Goal: Find specific page/section: Find specific page/section

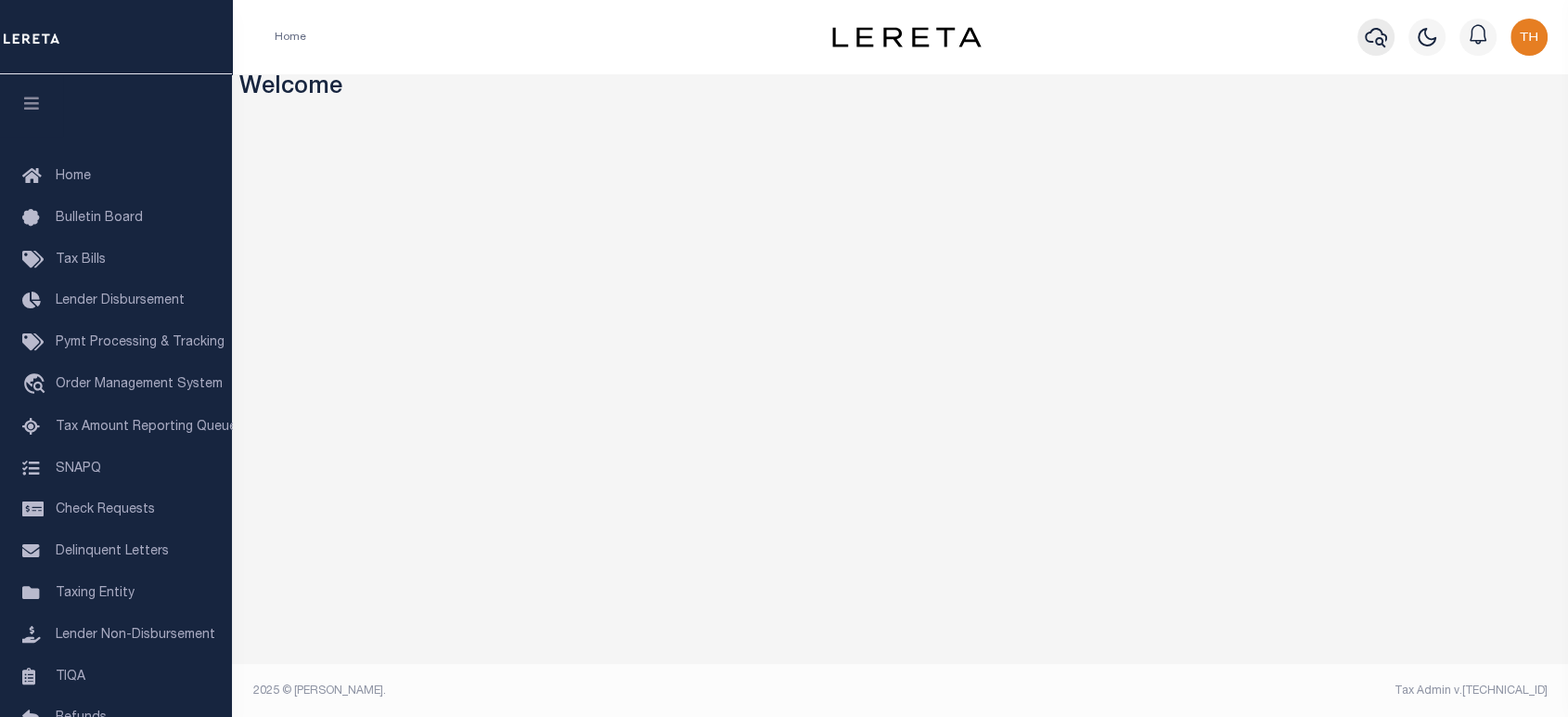
click at [1379, 35] on icon "button" at bounding box center [1376, 37] width 22 height 22
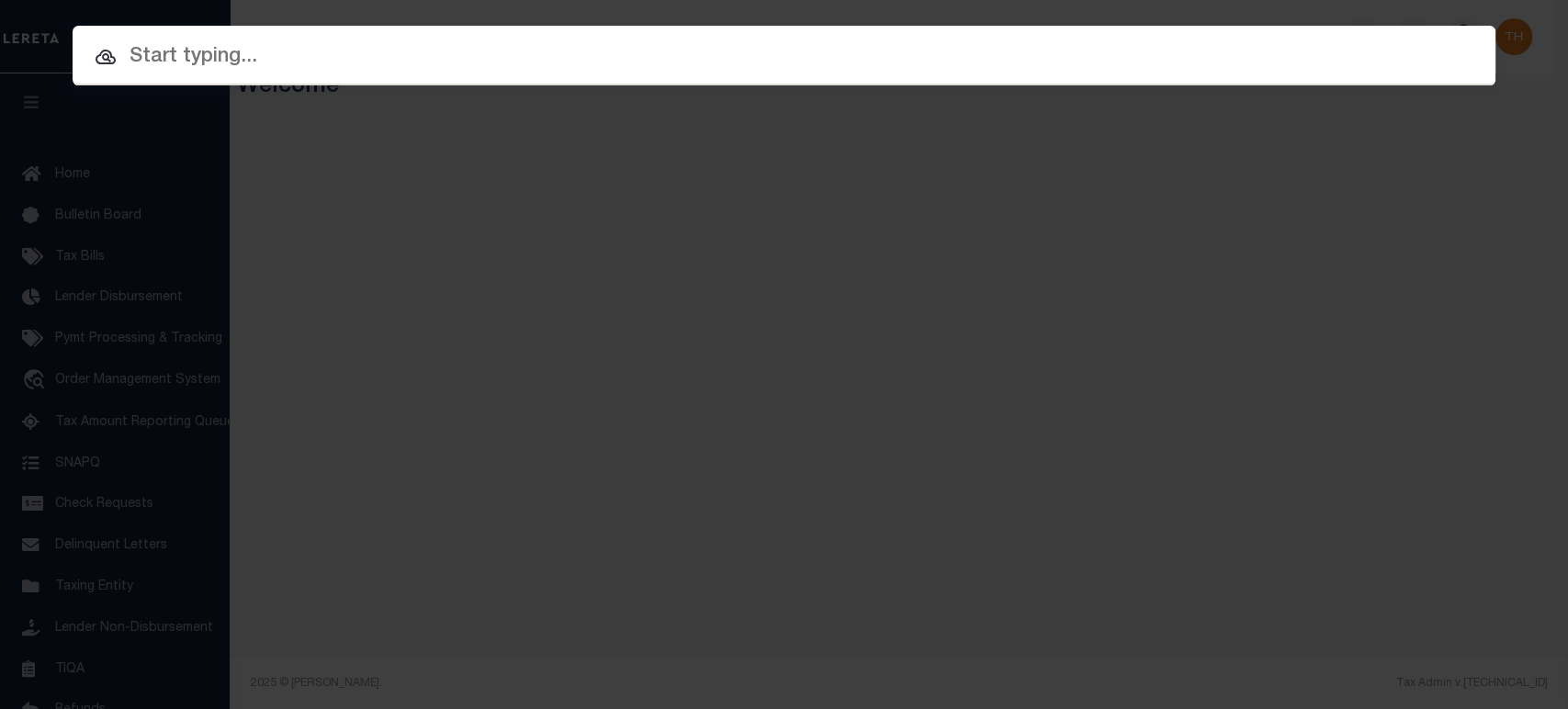
paste input "1747021790"
type input "1747021790"
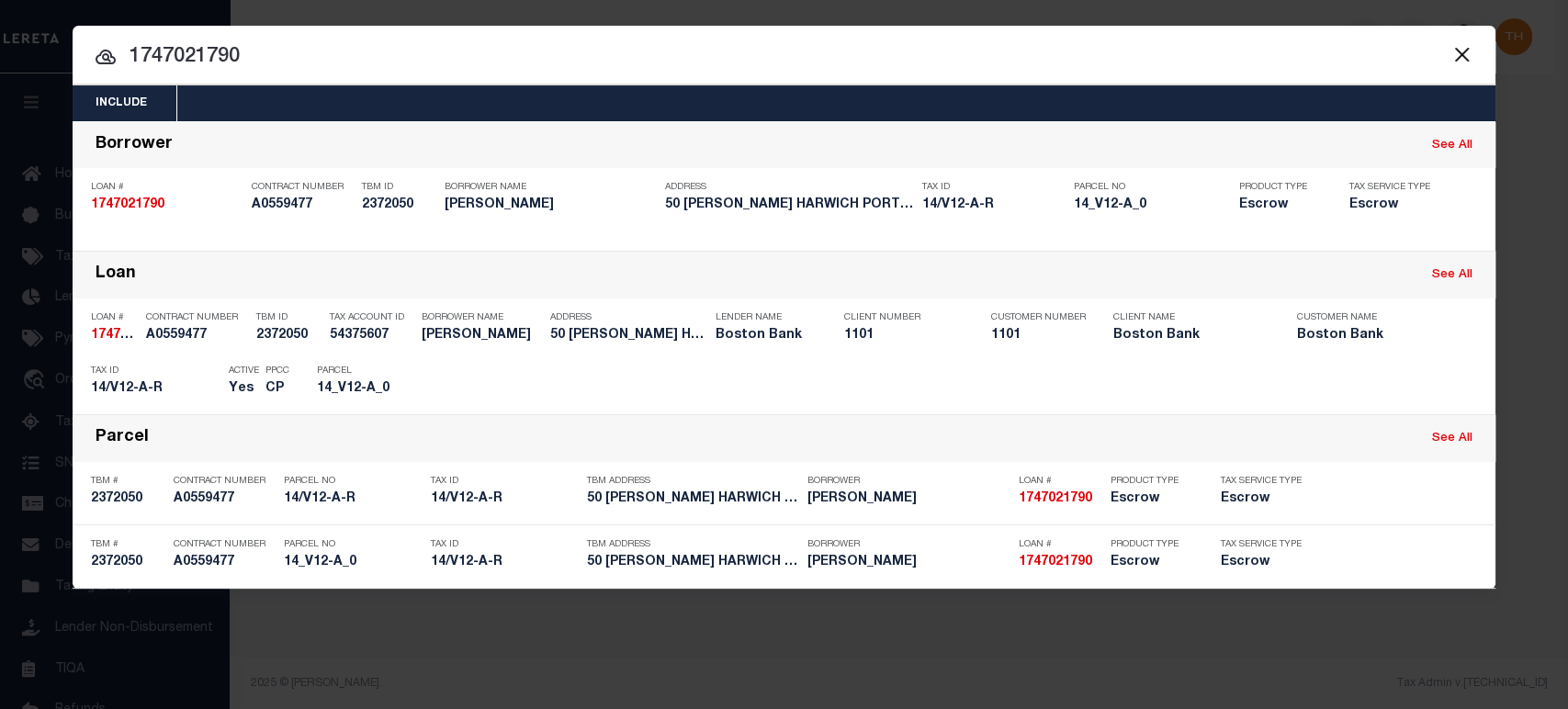
click at [1528, 237] on div "Include Loans TBM Customers Borrowers Payments (Lender Non-Disb) Payments (Lend…" at bounding box center [784, 354] width 1568 height 709
click at [425, 25] on div "Include Loans TBM Customers Borrowers Payments (Lender Non-Disb) Payments (Lend…" at bounding box center [784, 354] width 1568 height 709
drag, startPoint x: 438, startPoint y: 11, endPoint x: 452, endPoint y: 1, distance: 17.2
click at [440, 10] on div "Include Loans TBM Customers Borrowers Payments (Lender Non-Disb) Payments (Lend…" at bounding box center [784, 354] width 1568 height 709
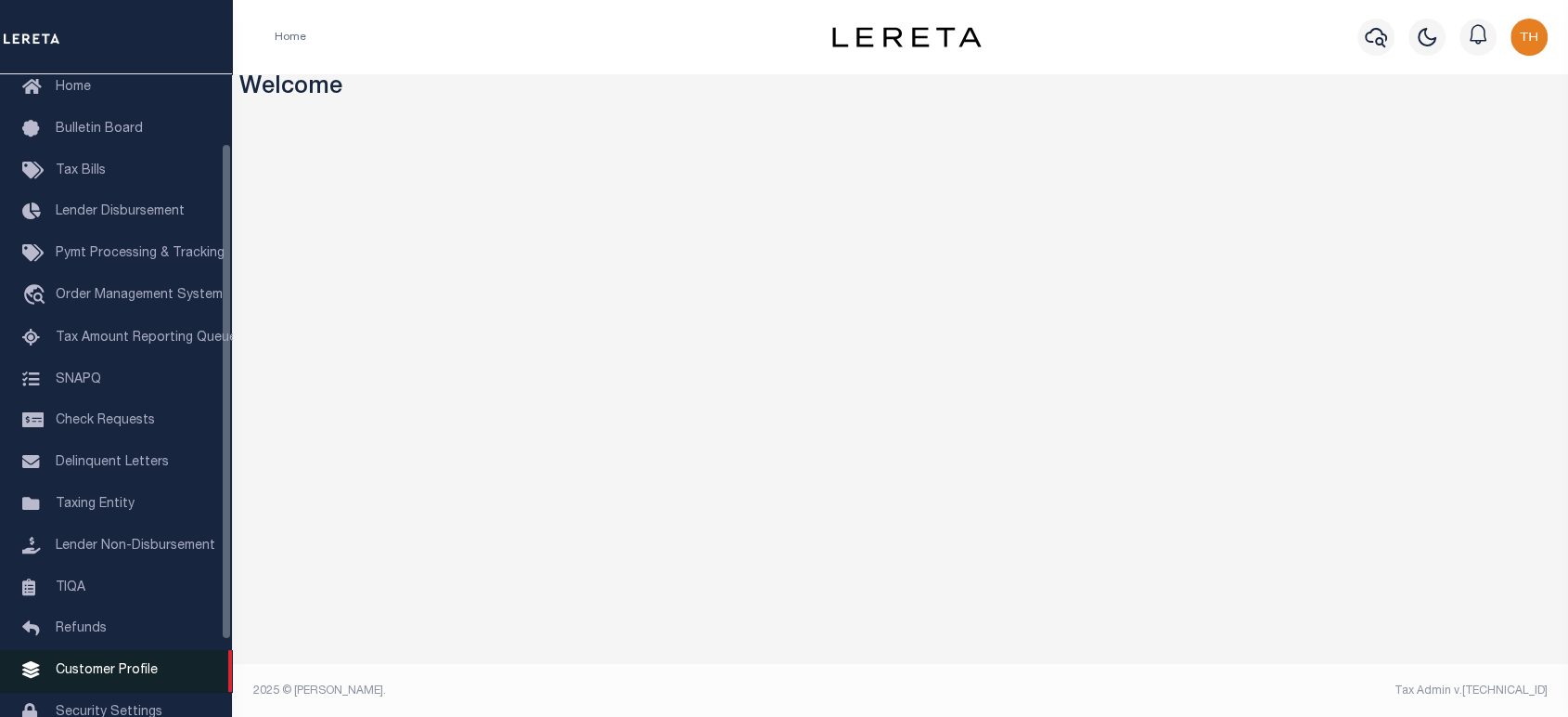
scroll to position [188, 0]
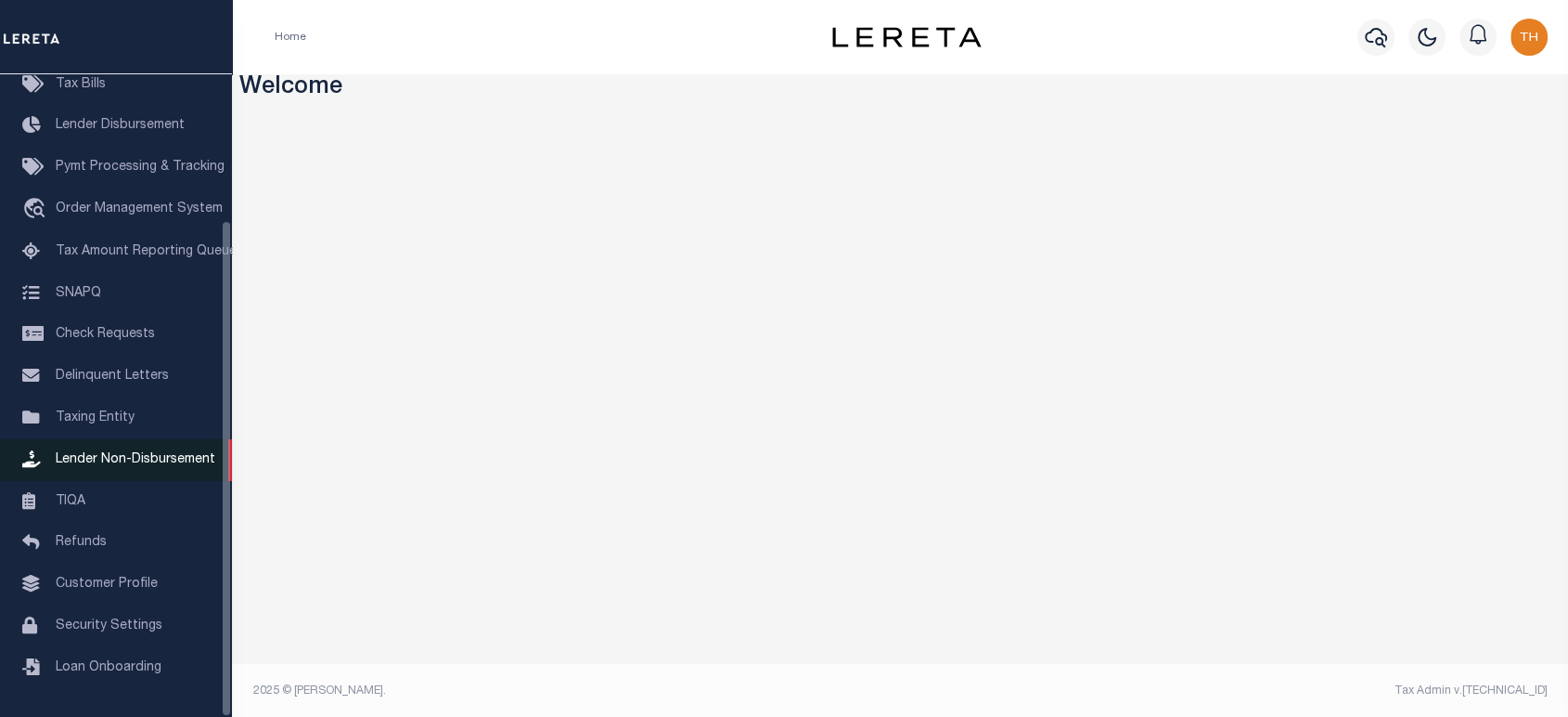
click at [167, 462] on span "Lender Non-Disbursement" at bounding box center [135, 459] width 159 height 13
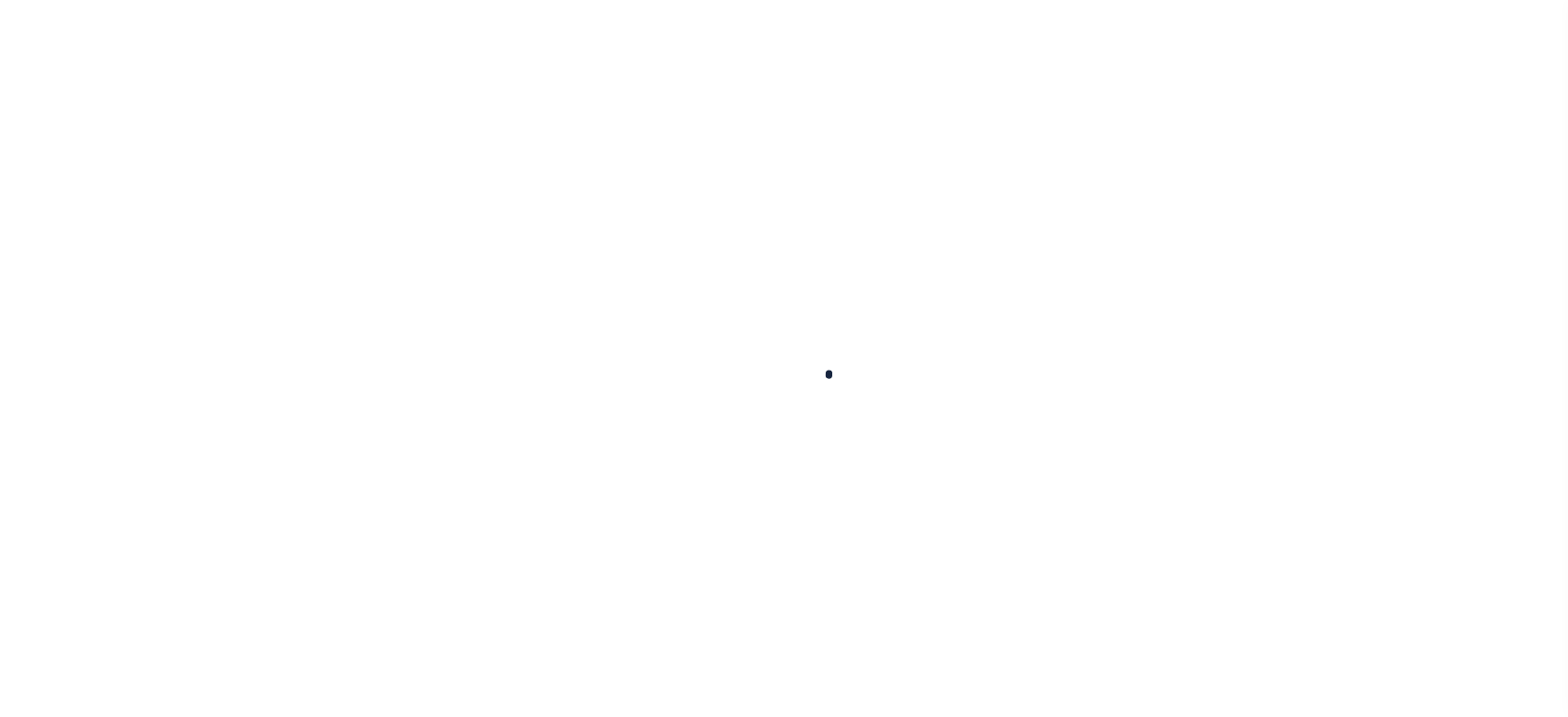
select select
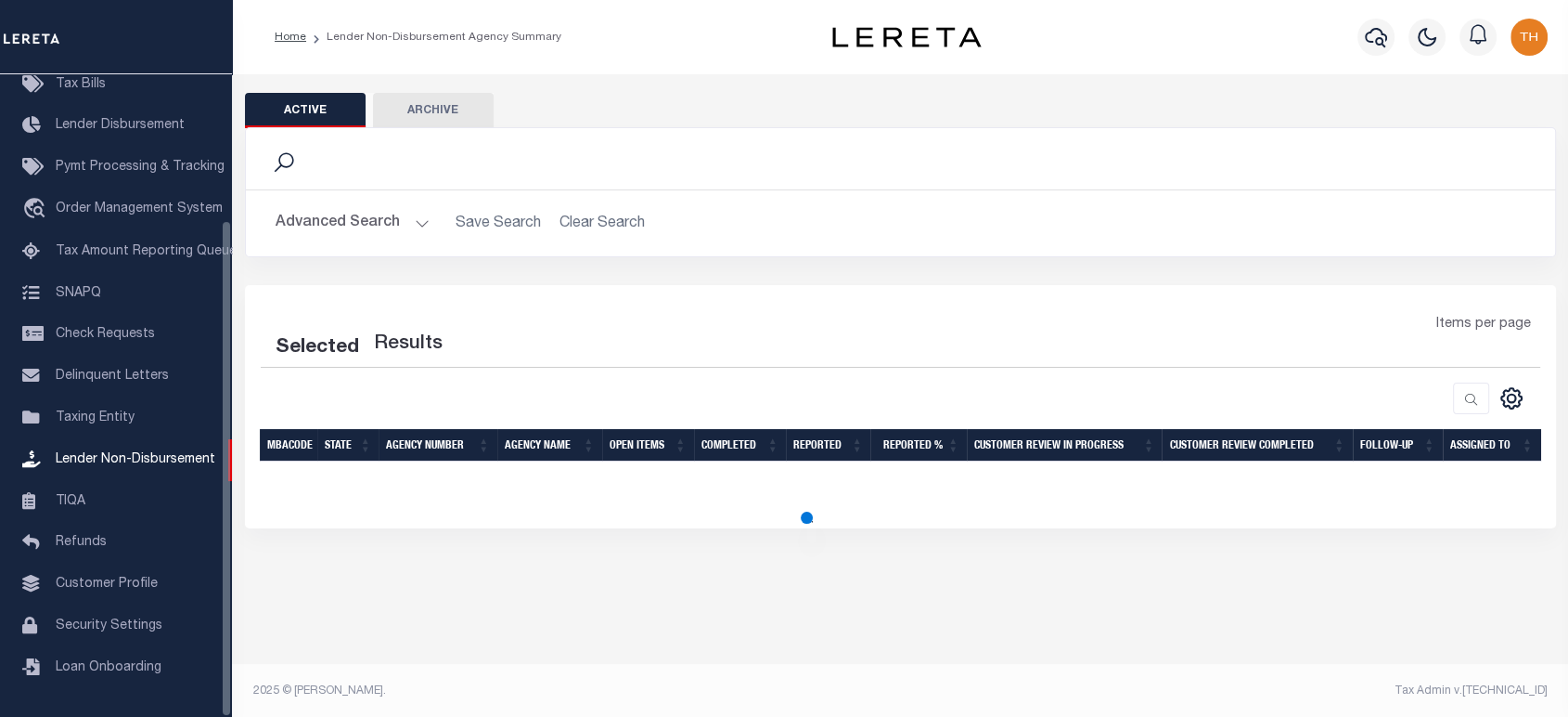
click at [360, 211] on button "Advanced Search" at bounding box center [352, 222] width 154 height 36
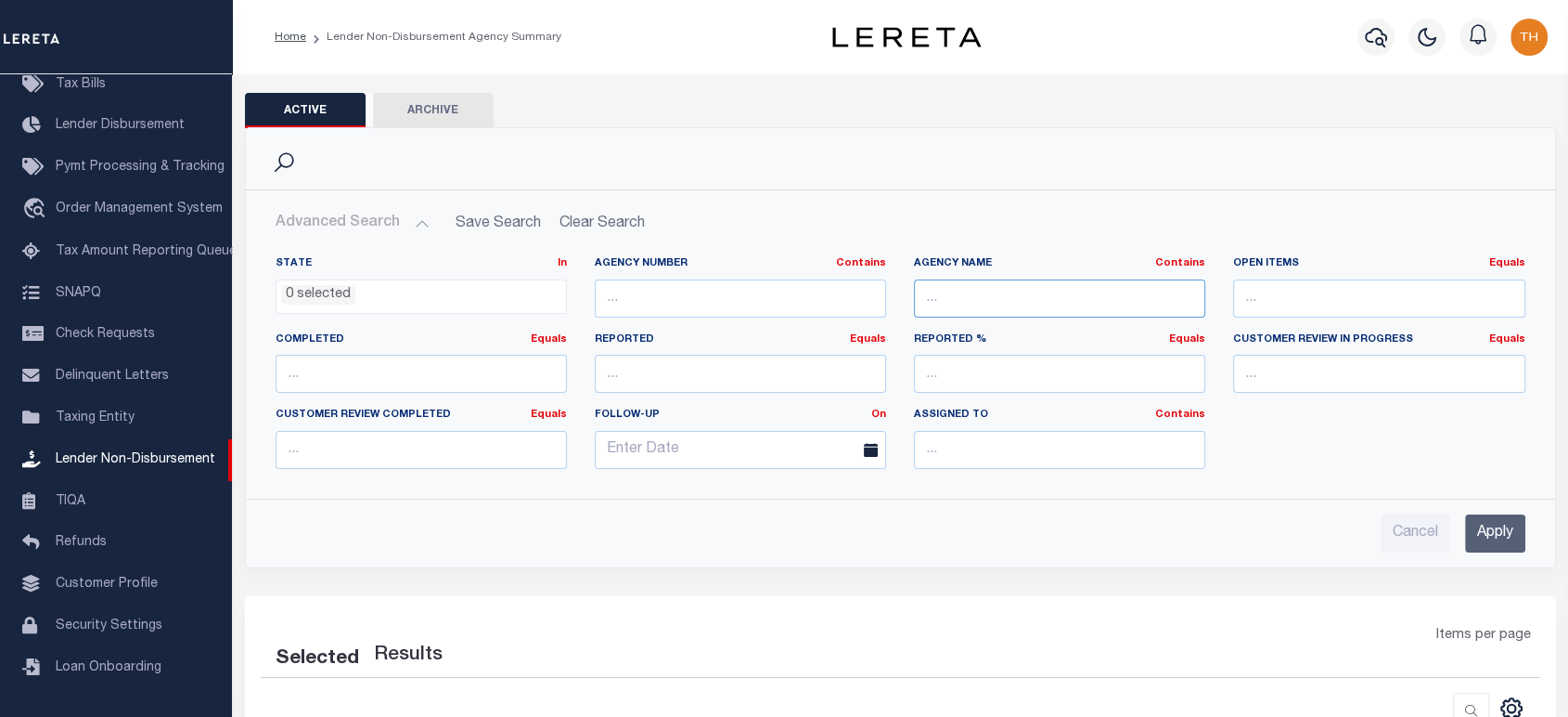
click at [1017, 290] on input "text" at bounding box center [1060, 298] width 292 height 38
paste input "1747021790"
type input "1747021790"
click at [974, 294] on input "1747021790" at bounding box center [1060, 298] width 292 height 38
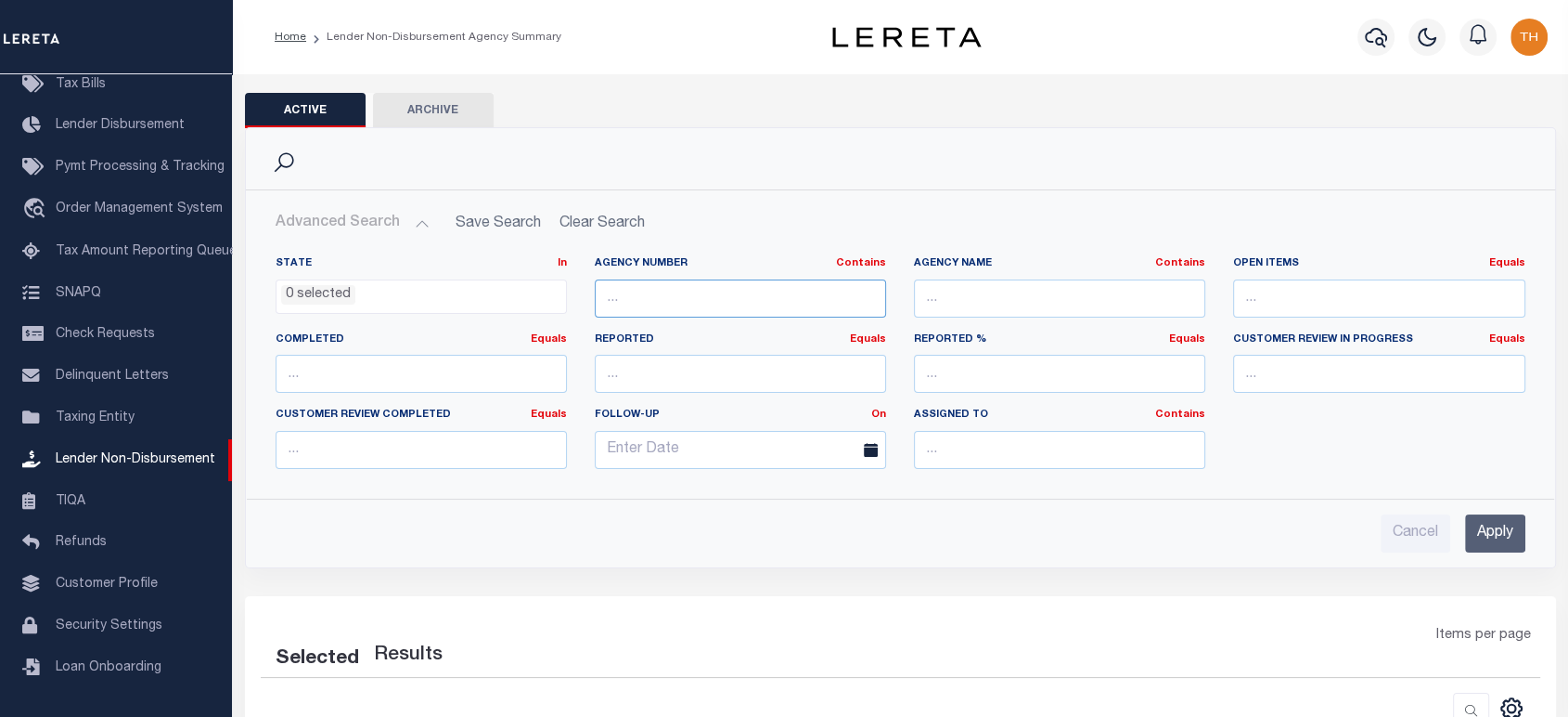
click at [697, 310] on input "text" at bounding box center [741, 298] width 292 height 38
click at [1038, 297] on input "text" at bounding box center [1060, 298] width 292 height 38
type input "[GEOGRAPHIC_DATA]"
click at [1482, 531] on input "Apply" at bounding box center [1496, 532] width 60 height 38
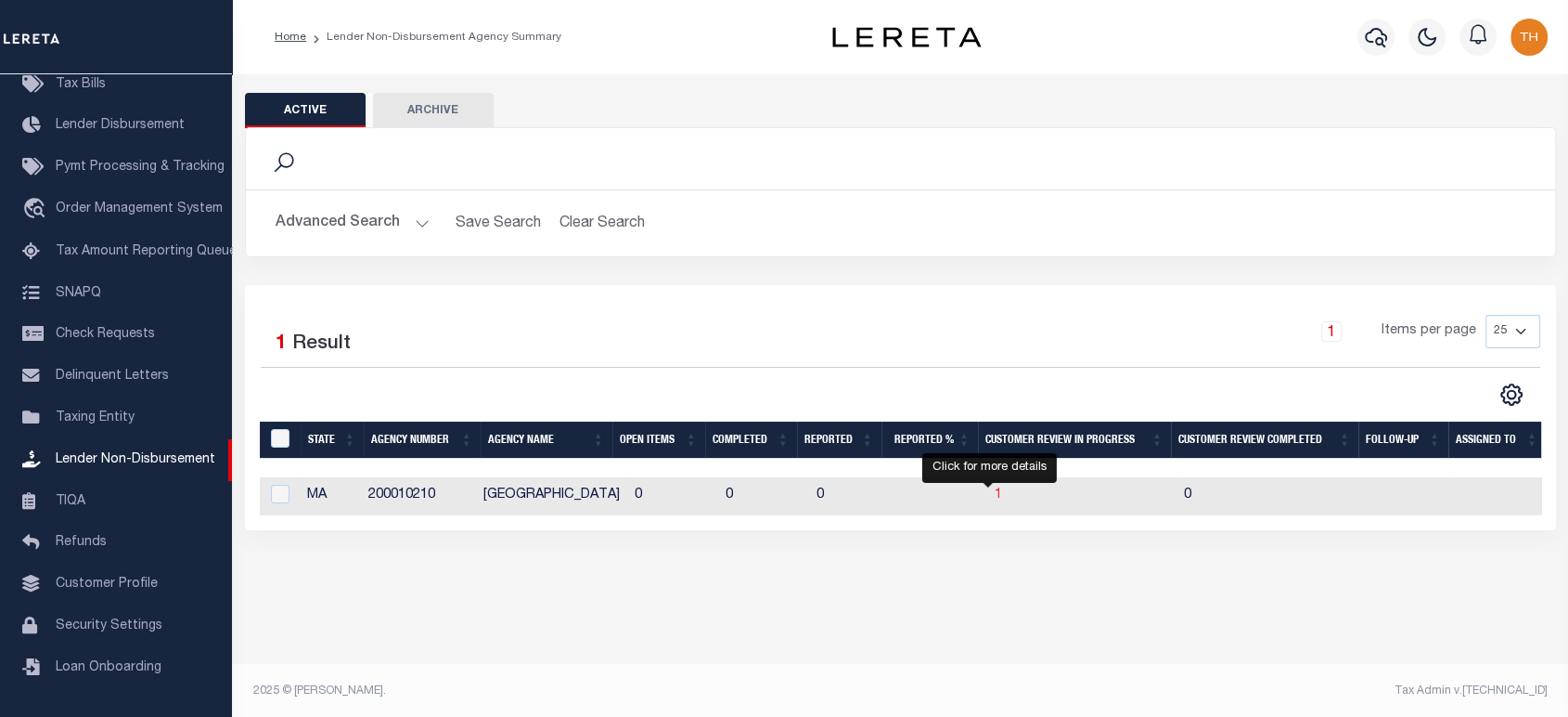
click at [995, 493] on span "1" at bounding box center [999, 494] width 8 height 13
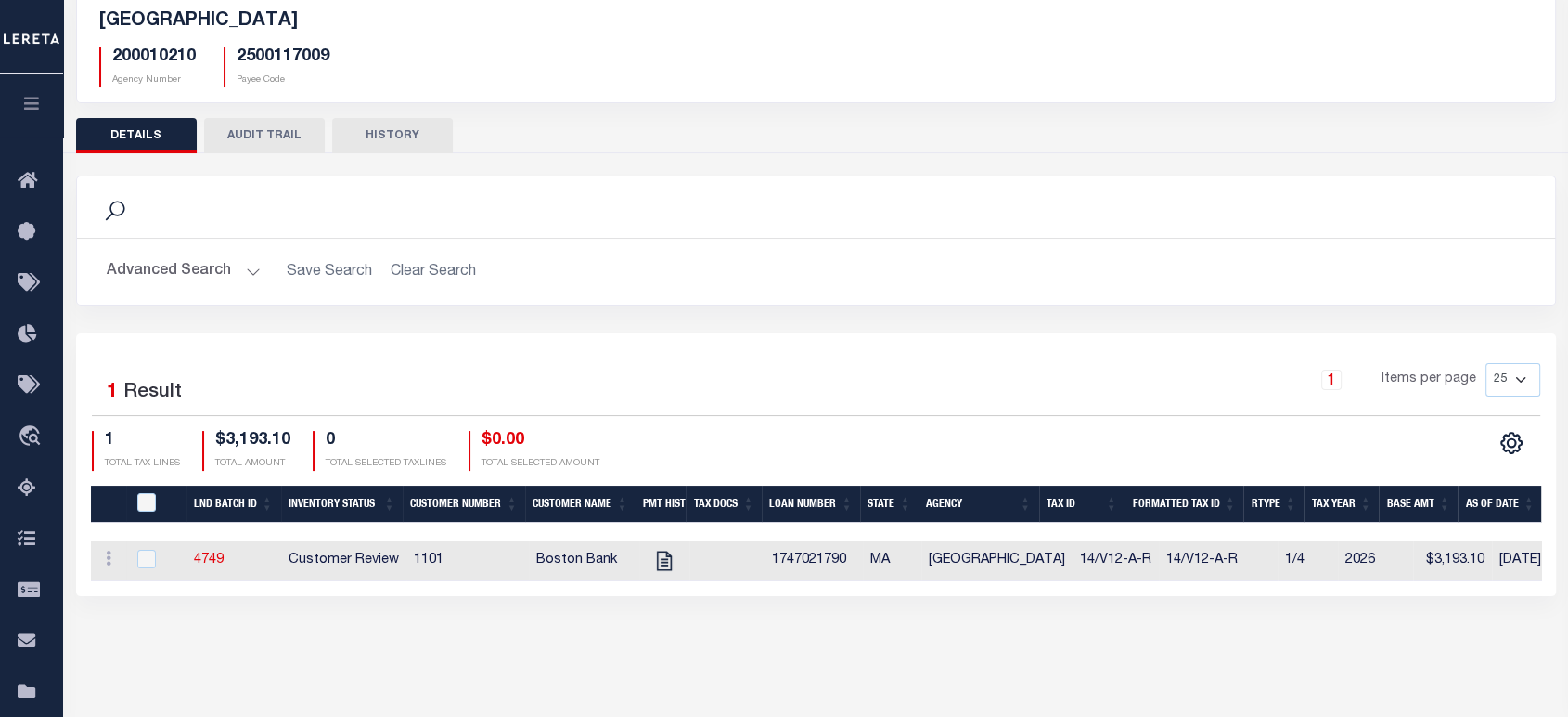
scroll to position [268, 0]
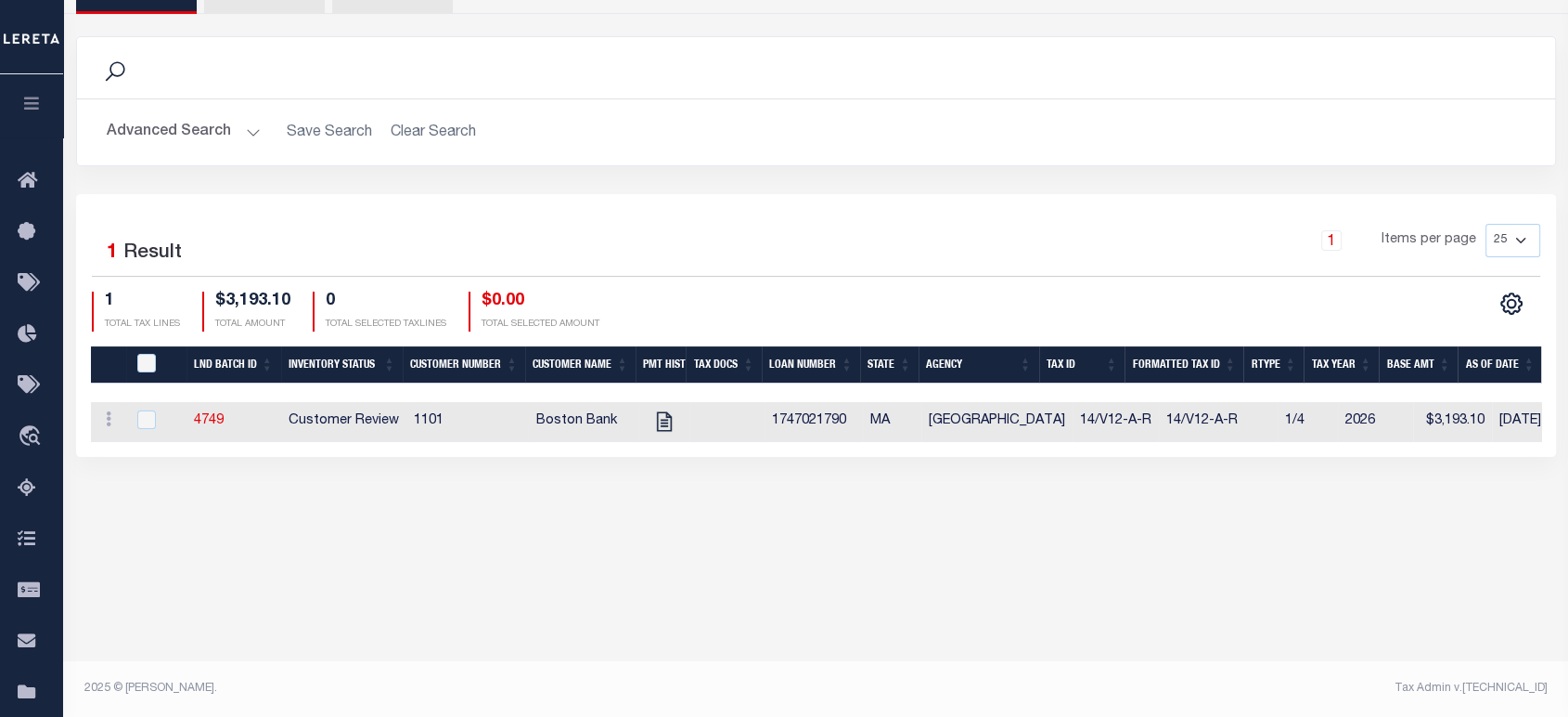
drag, startPoint x: 1057, startPoint y: 456, endPoint x: 1549, endPoint y: 450, distance: 492.0
click at [1554, 450] on div "Selected 1 Result 1 Items per page 25 50 100 200 1 TOTAL TAX LINES" at bounding box center [816, 326] width 1480 height 263
click at [1233, 483] on div "[GEOGRAPHIC_DATA] 200010210 Agency Number 2500117009 Payee Code Search Is 1" at bounding box center [815, 159] width 1505 height 705
drag, startPoint x: 1136, startPoint y: 454, endPoint x: 1405, endPoint y: 448, distance: 269.1
click at [1405, 448] on div "Selected 1 Result 1 Items per page 25 50 100 200 1 TOTAL TAX LINES" at bounding box center [816, 326] width 1480 height 263
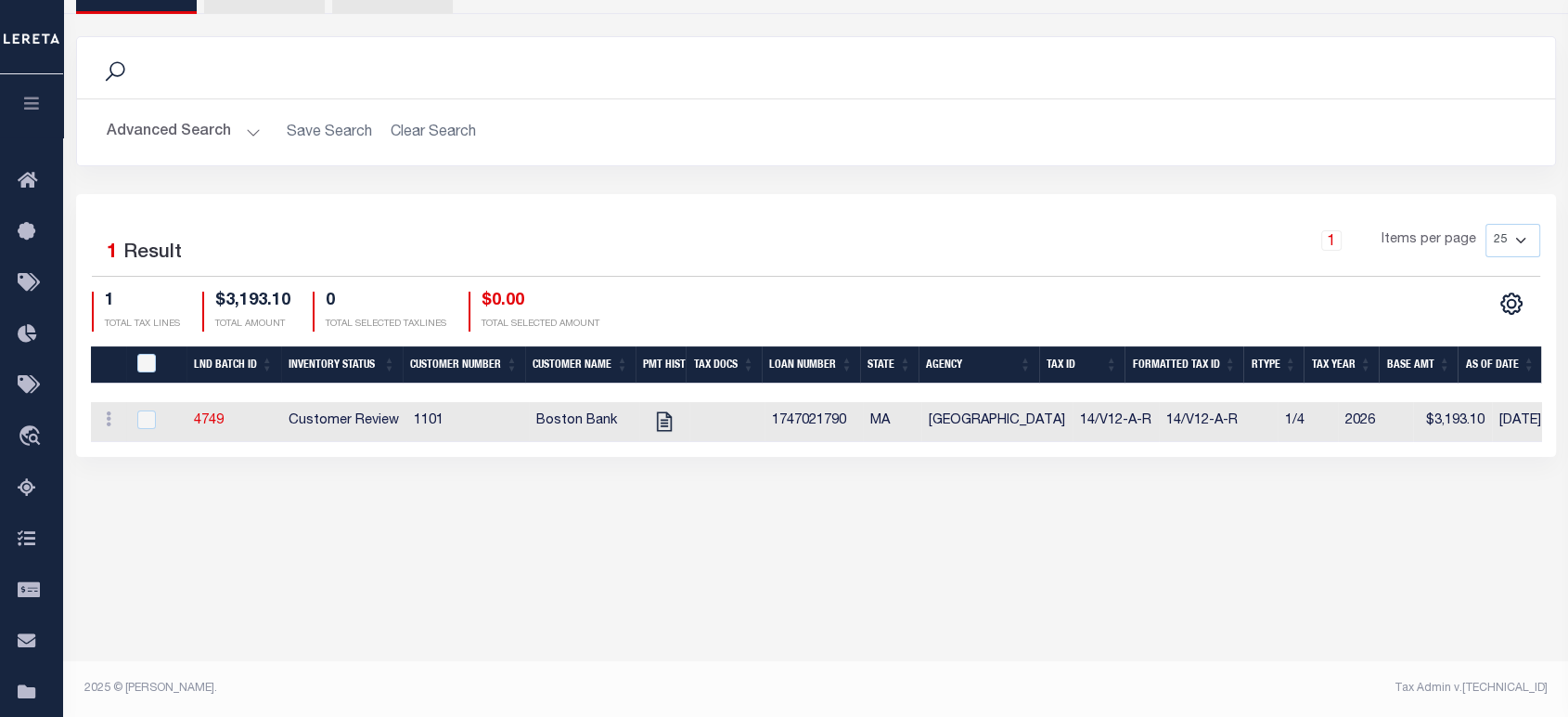
click at [1240, 489] on div "[GEOGRAPHIC_DATA] 200010210 Agency Number 2500117009 Payee Code Search Is 1" at bounding box center [815, 159] width 1505 height 705
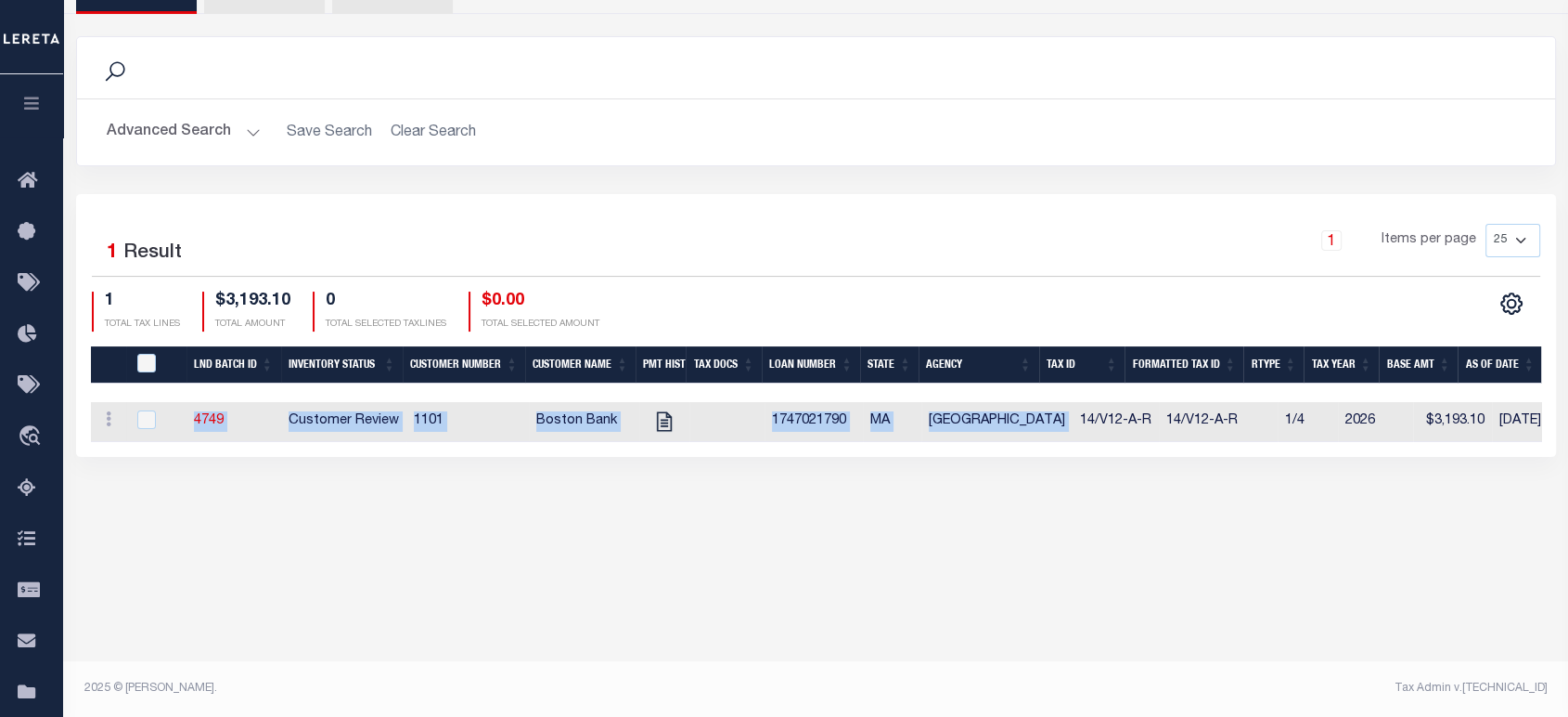
scroll to position [0, 226]
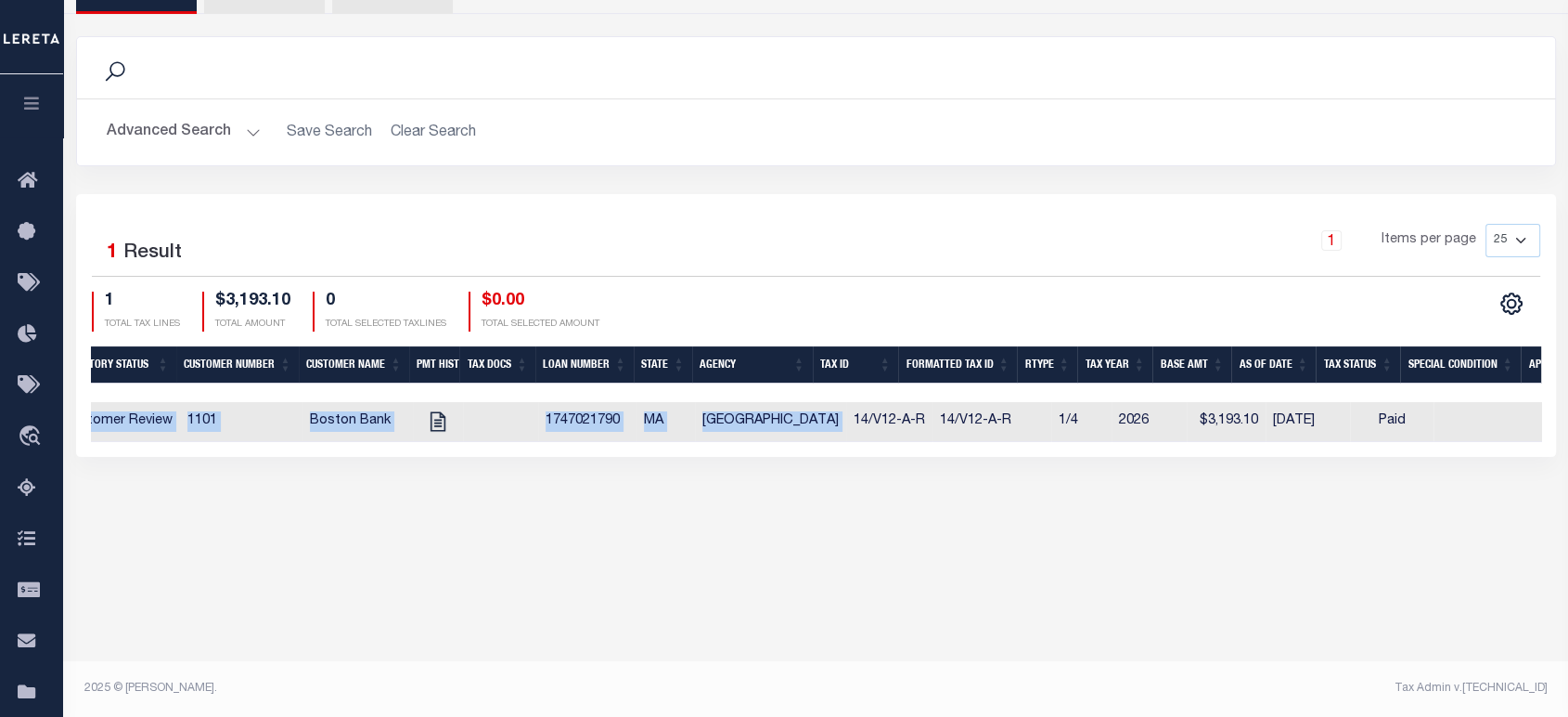
drag, startPoint x: 1039, startPoint y: 442, endPoint x: 1561, endPoint y: 458, distance: 522.2
click at [1561, 457] on div "Selected 1 Result 1 Items per page 25 50 100 200" at bounding box center [815, 326] width 1508 height 263
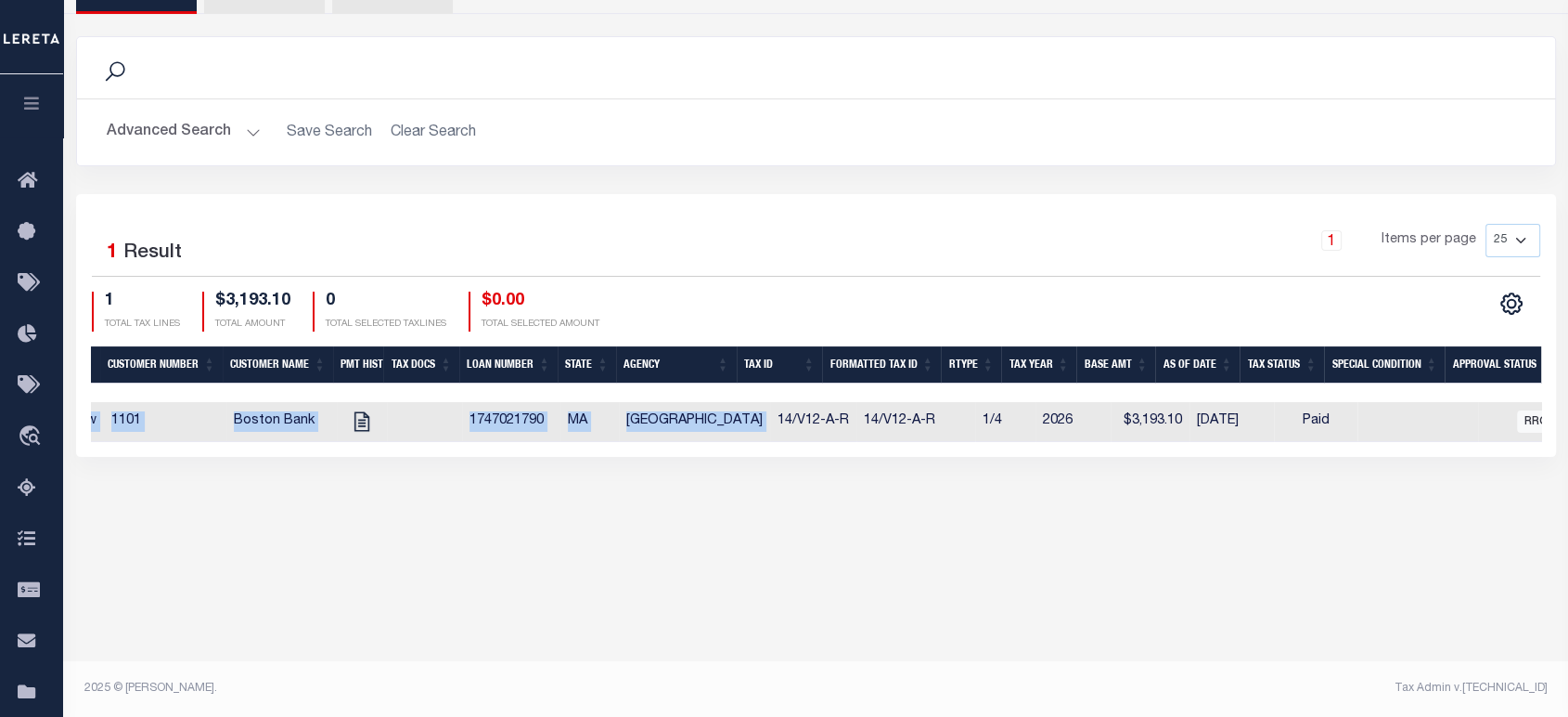
scroll to position [60, 0]
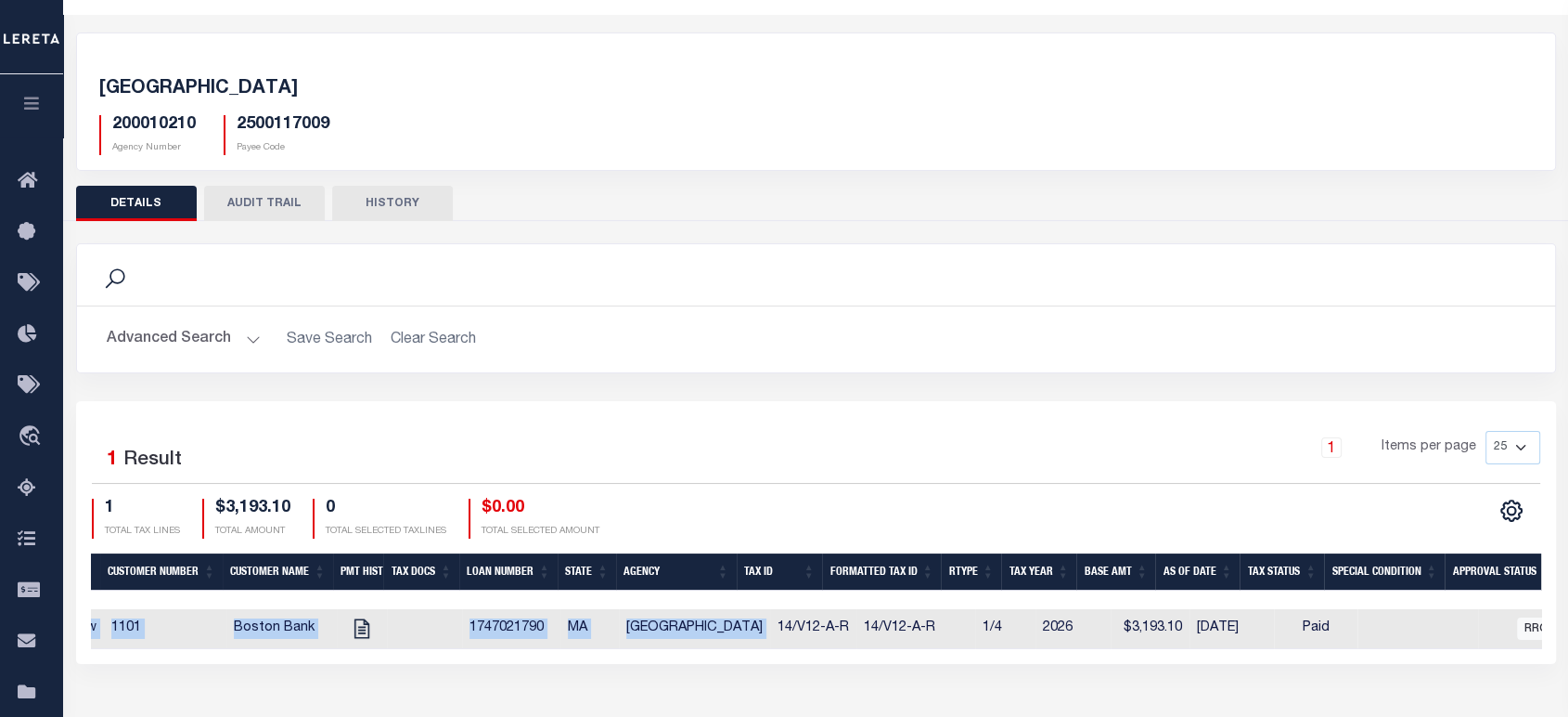
click at [278, 194] on button "AUDIT TRAIL" at bounding box center [264, 203] width 121 height 35
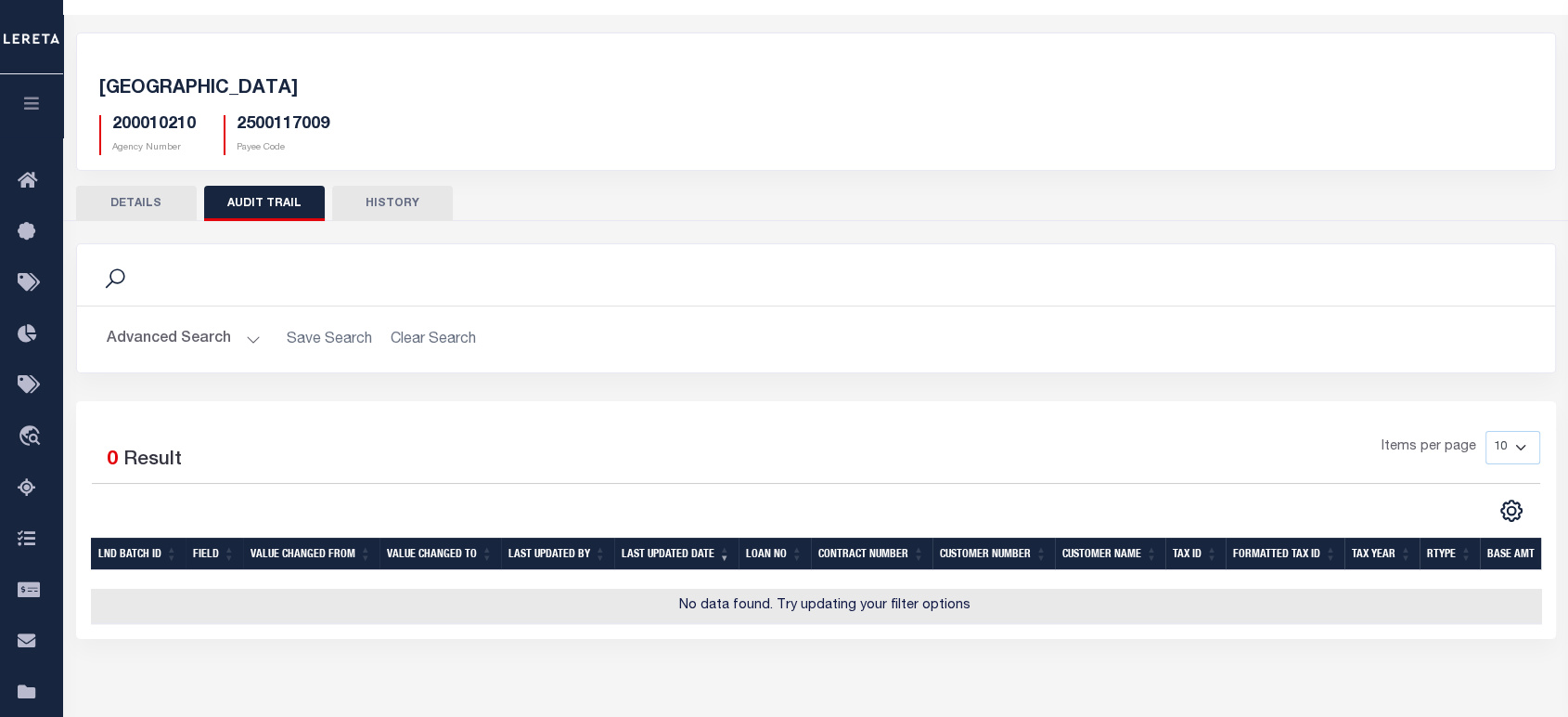
click at [406, 215] on button "HISTORY" at bounding box center [392, 203] width 121 height 35
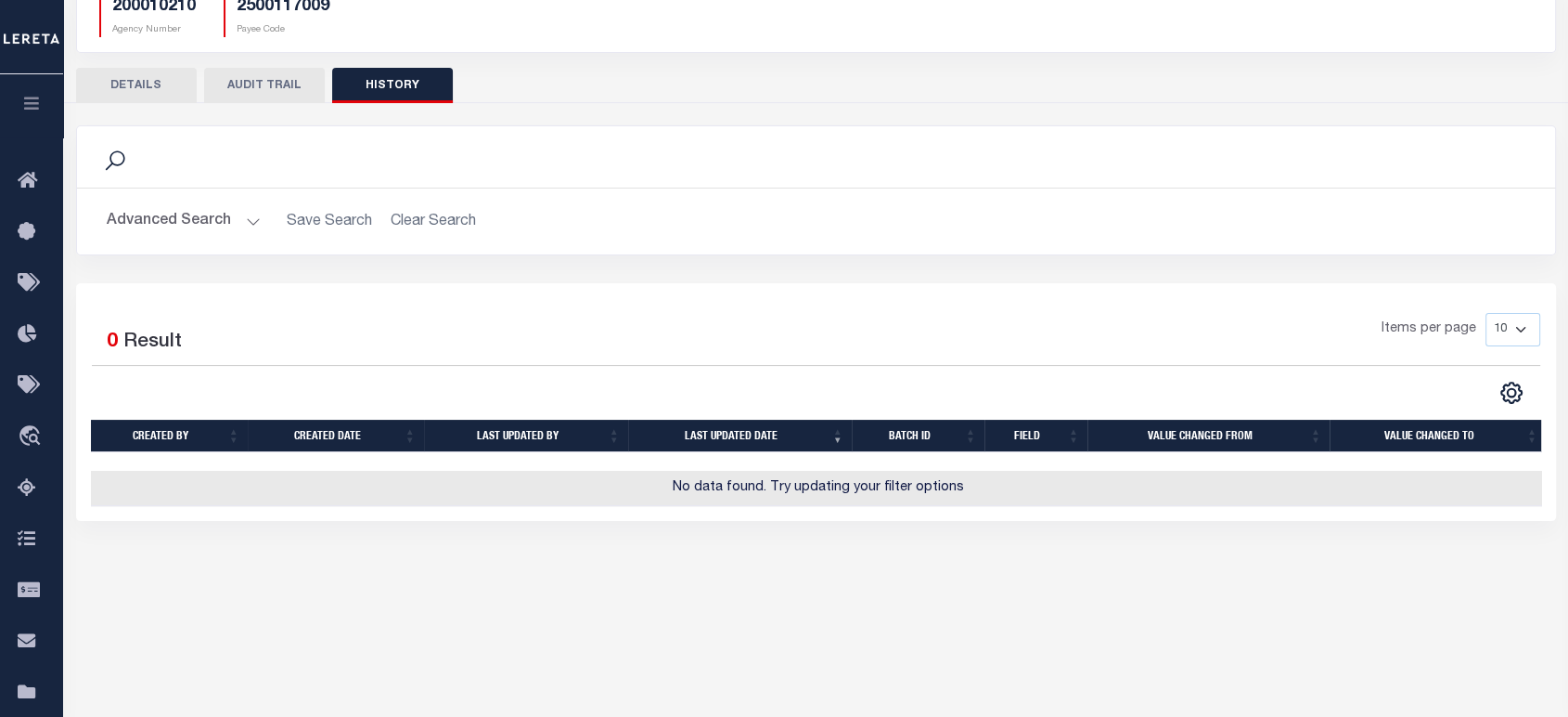
scroll to position [268, 0]
